Goal: Task Accomplishment & Management: Manage account settings

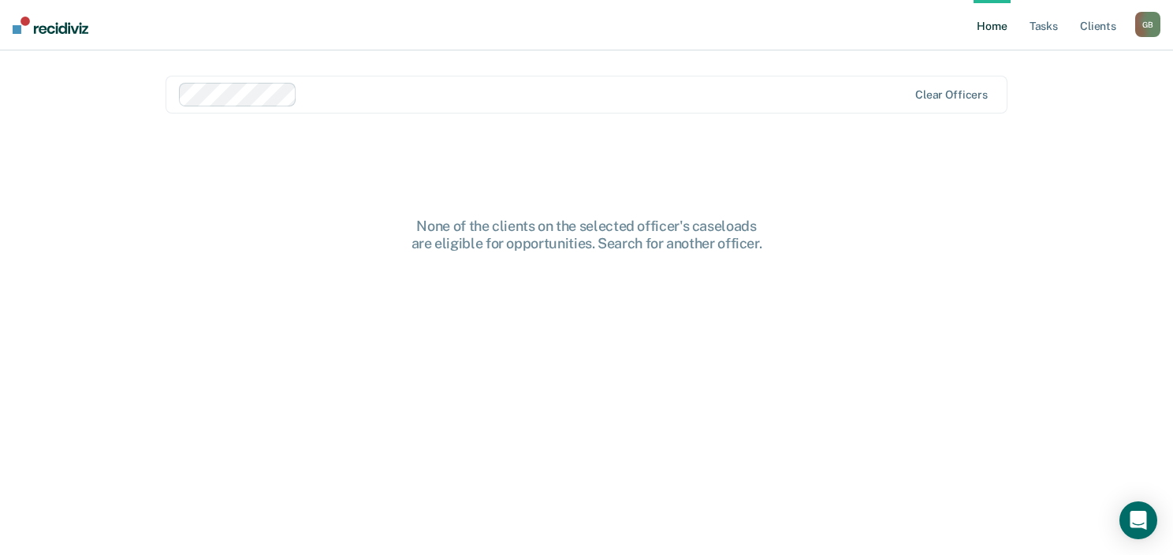
click at [1144, 17] on div "G B" at bounding box center [1147, 24] width 25 height 25
click at [1054, 61] on link "Profile" at bounding box center [1084, 64] width 127 height 13
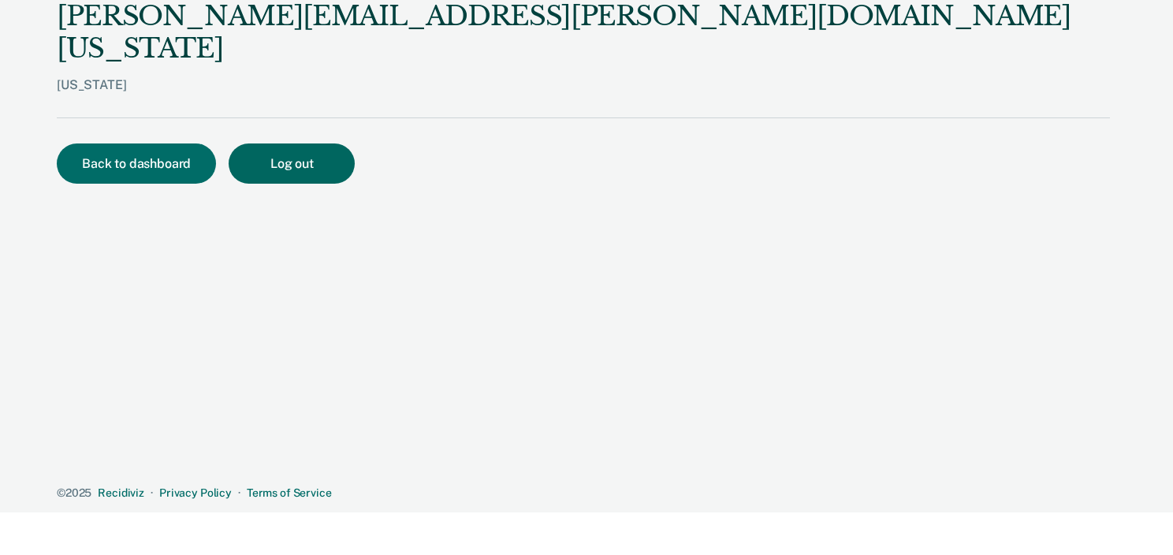
click at [293, 143] on button "Log out" at bounding box center [292, 163] width 126 height 40
